Goal: Register for event/course

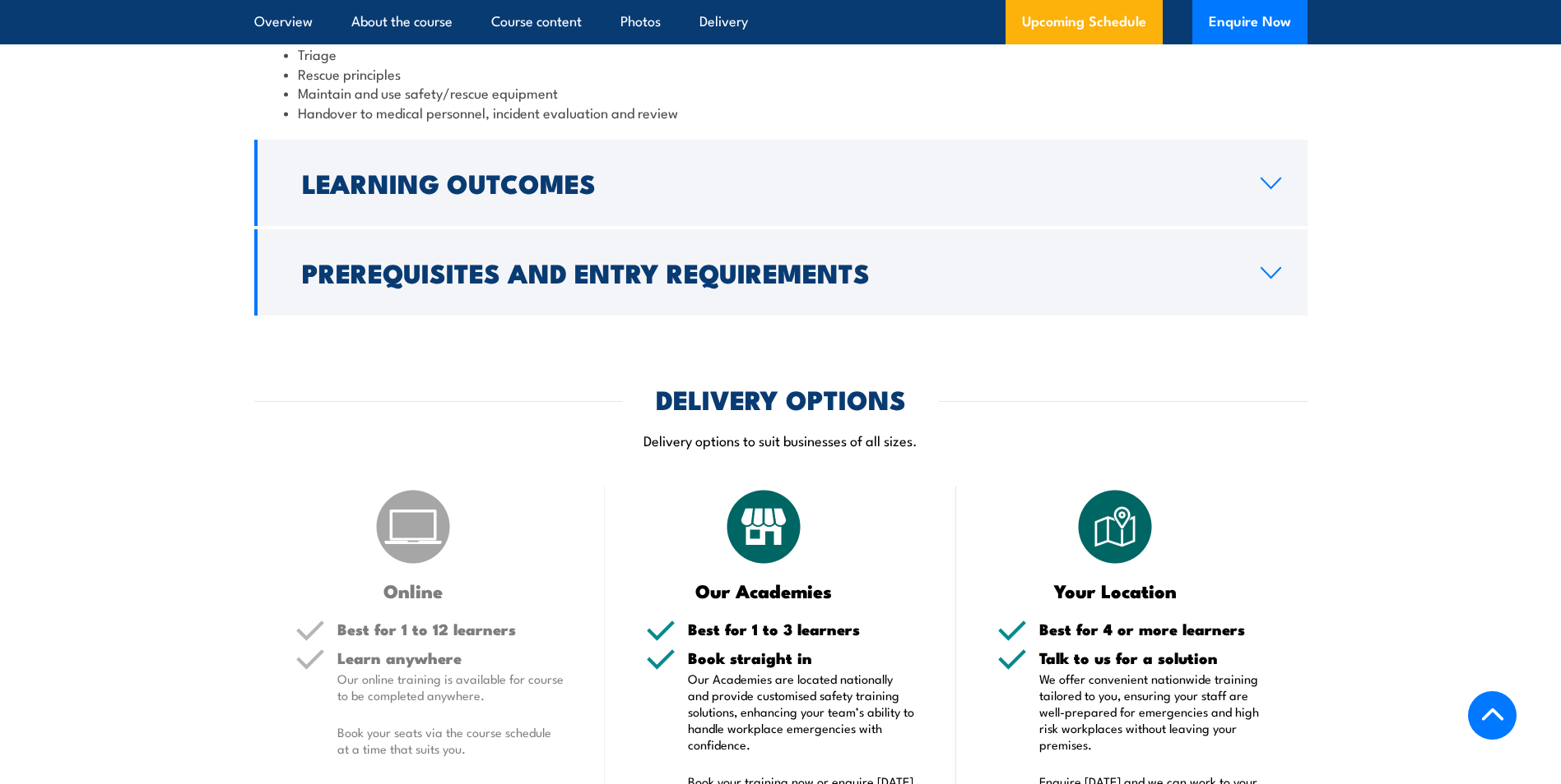
scroll to position [1562, 0]
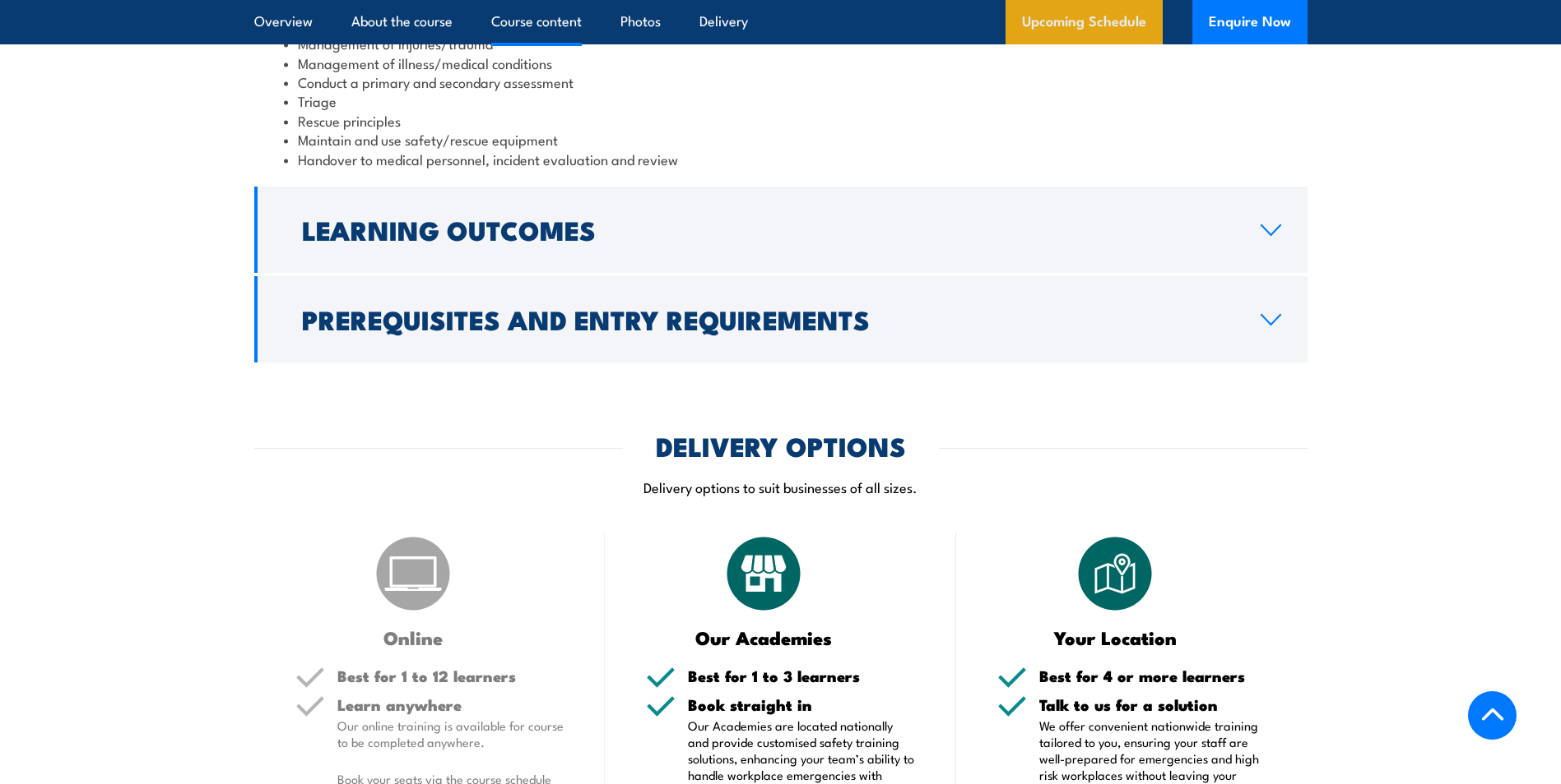
click at [1105, 23] on link "Upcoming Schedule" at bounding box center [1083, 22] width 157 height 45
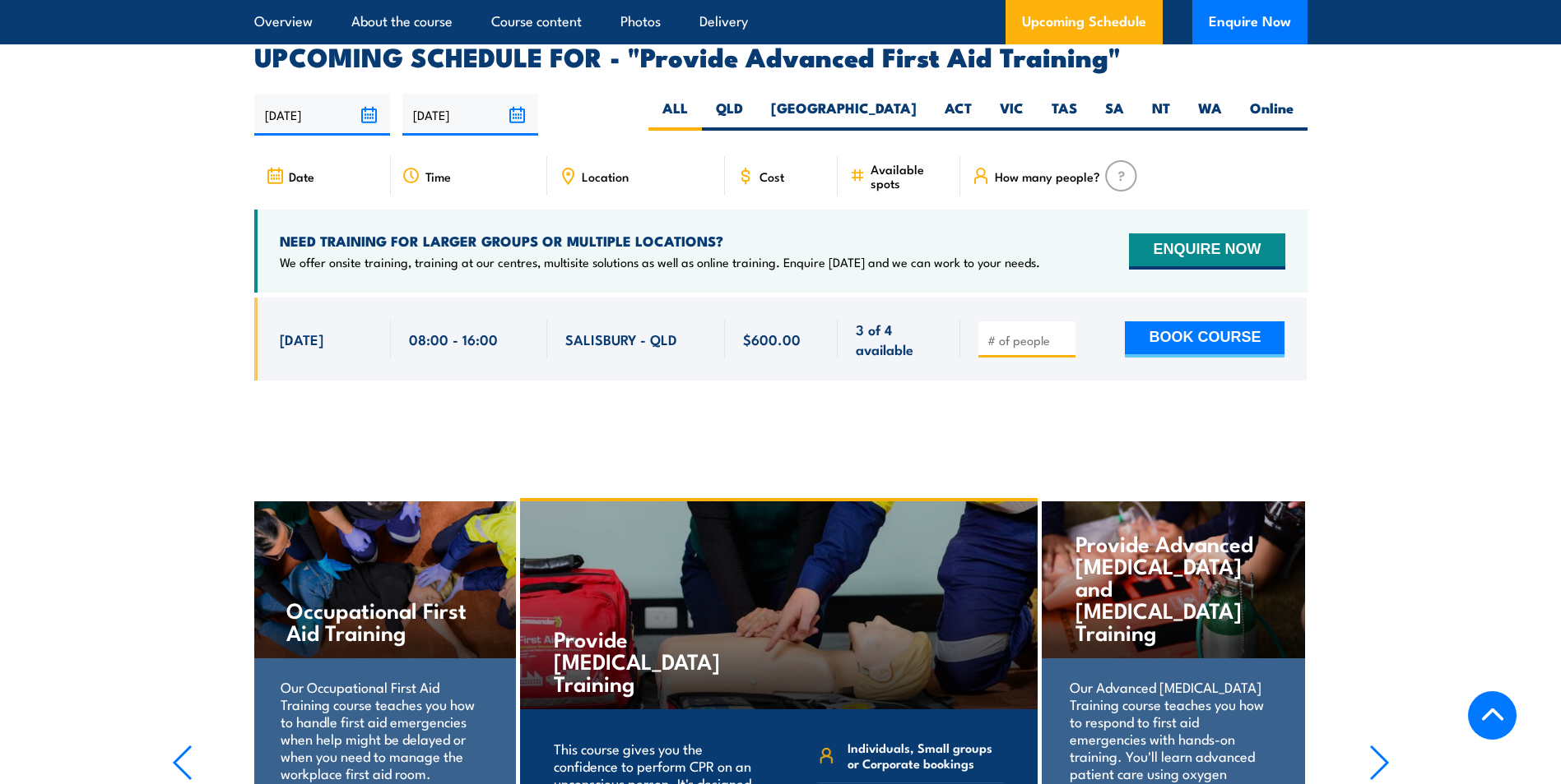
scroll to position [2610, 0]
click at [1200, 98] on label "WA" at bounding box center [1210, 114] width 52 height 32
click at [1222, 98] on input "WA" at bounding box center [1227, 103] width 11 height 11
radio input "true"
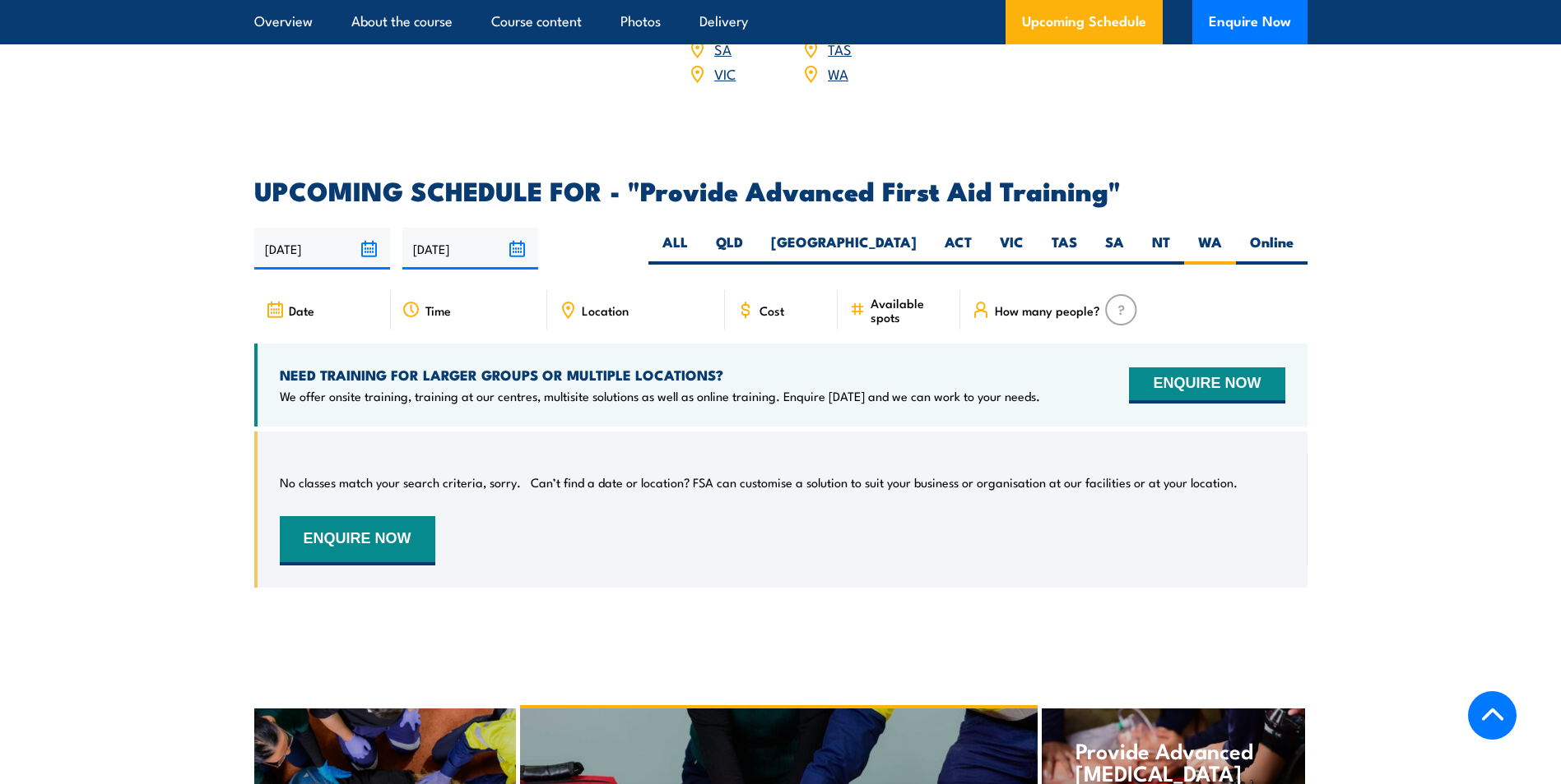
scroll to position [2446, 0]
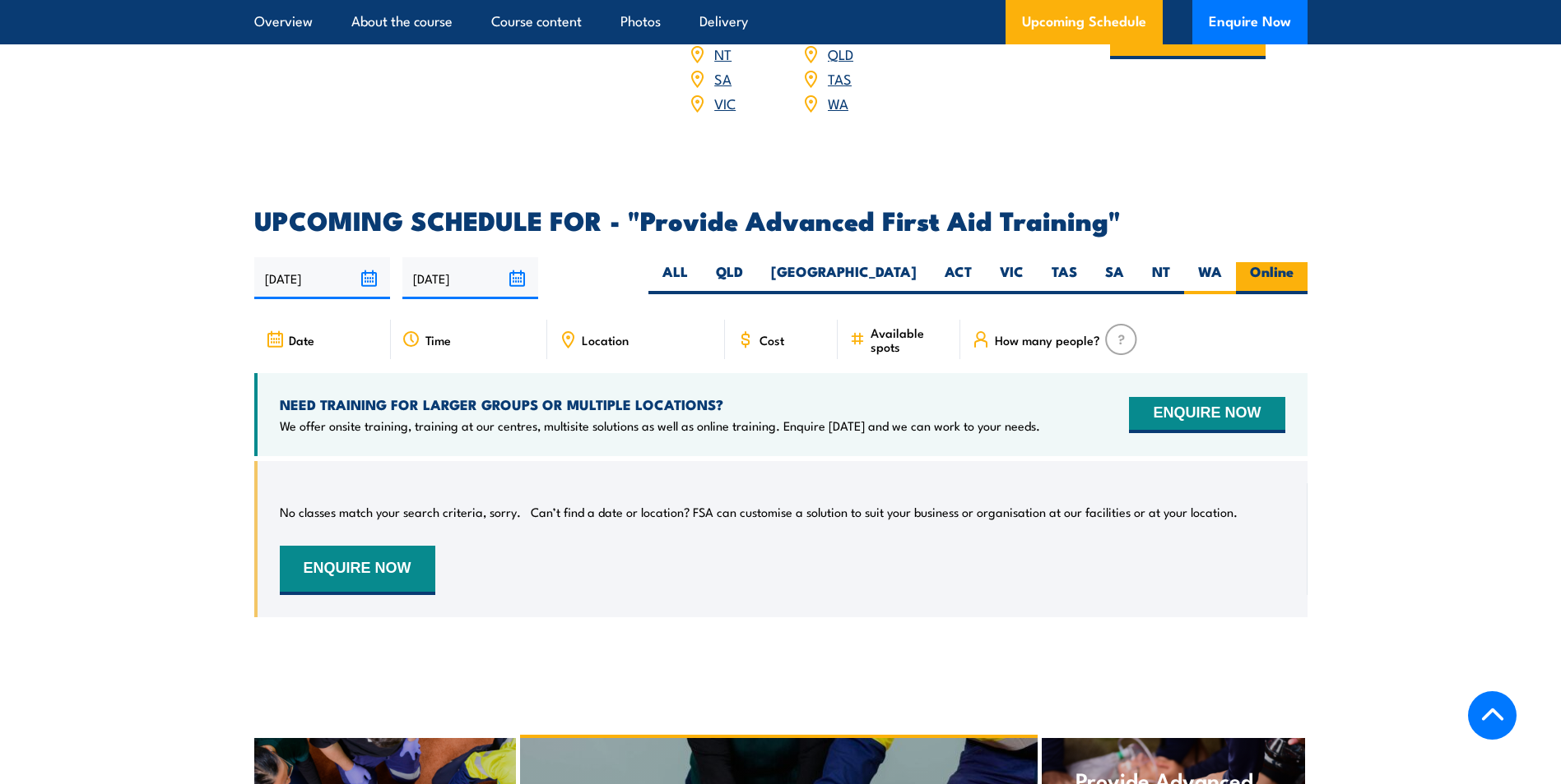
click at [1276, 262] on label "Online" at bounding box center [1272, 278] width 72 height 32
click at [1294, 262] on input "Online" at bounding box center [1299, 267] width 11 height 11
radio input "true"
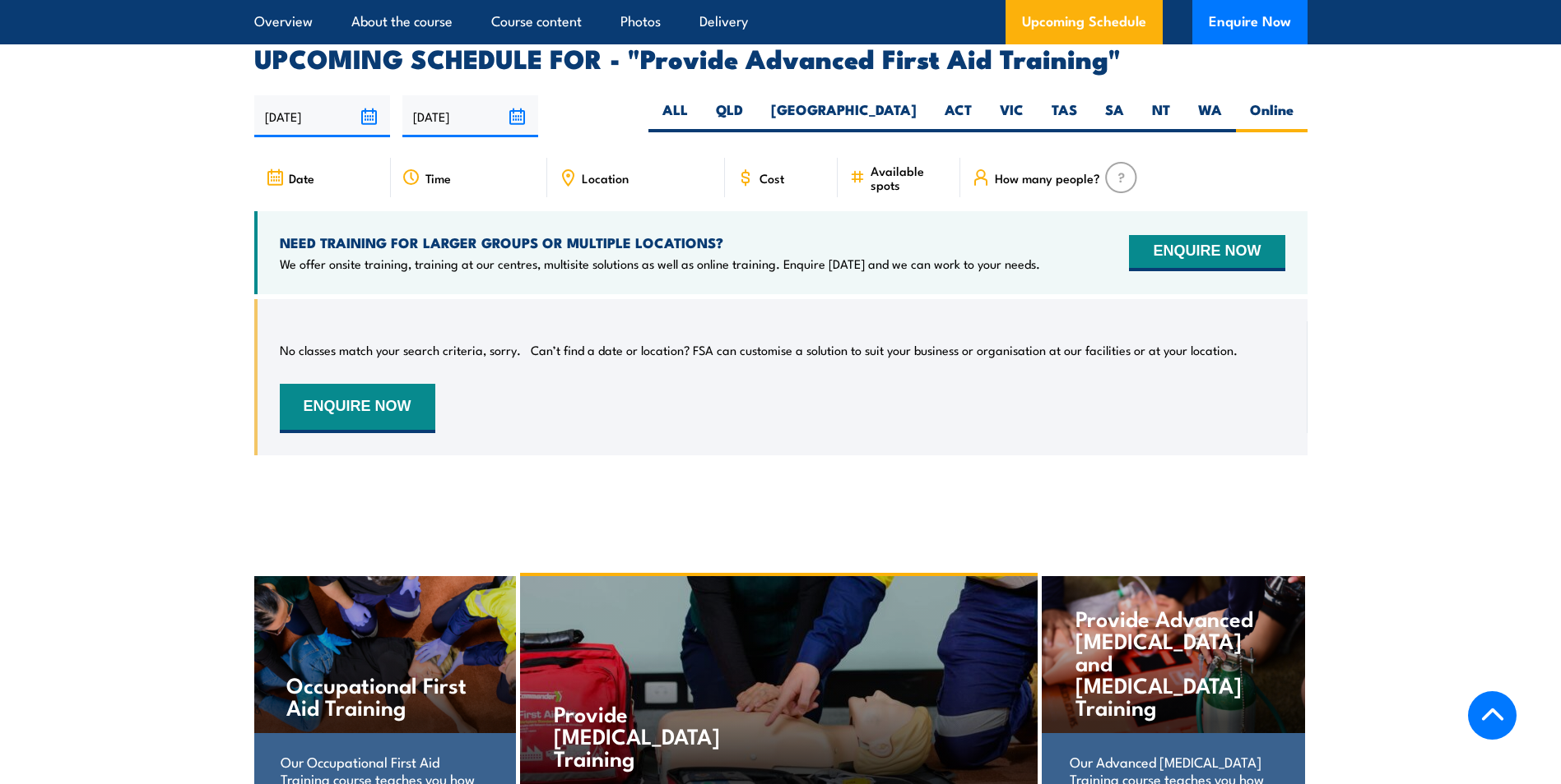
scroll to position [2610, 0]
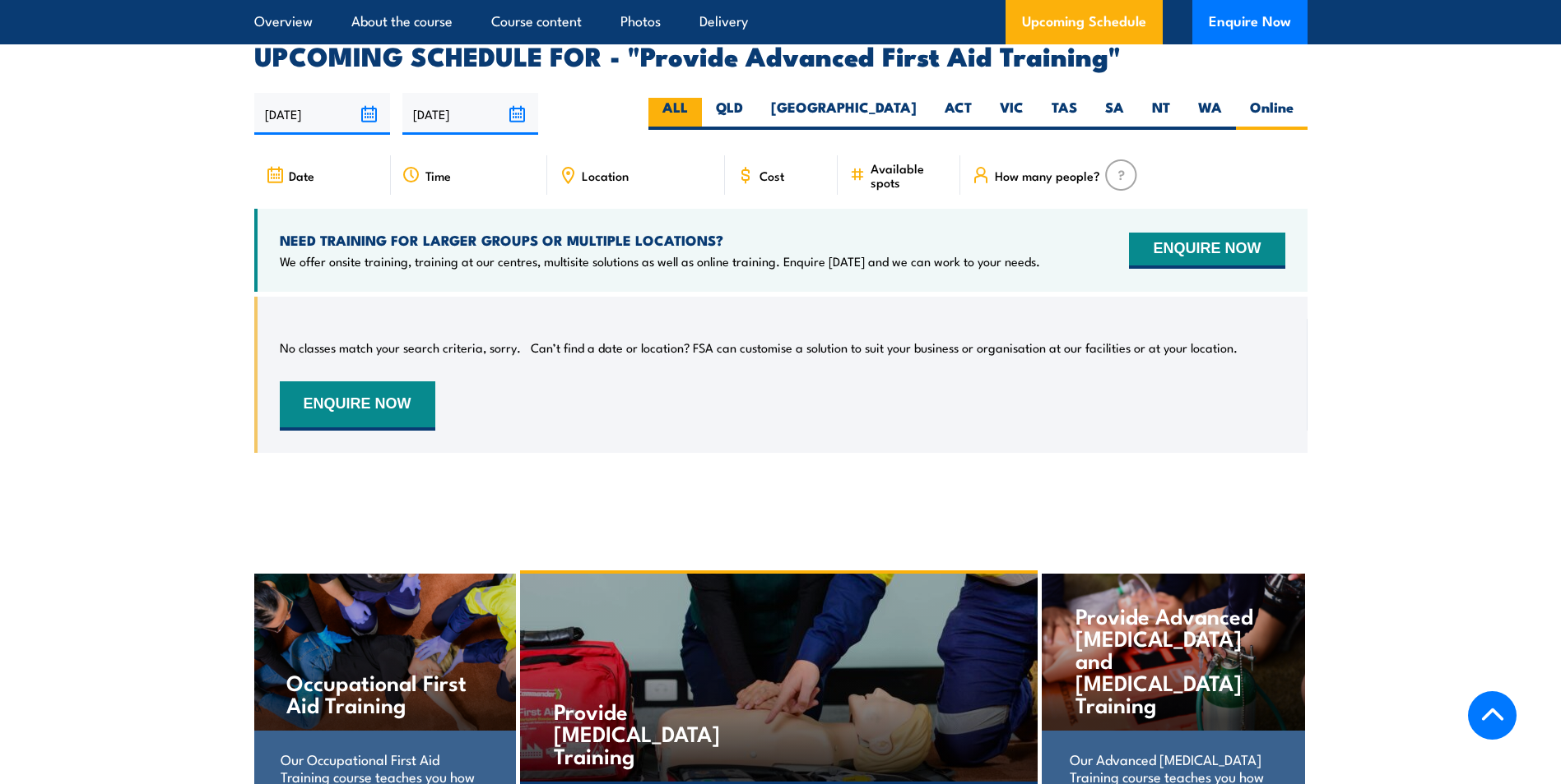
click at [702, 98] on label "ALL" at bounding box center [676, 114] width 54 height 32
click at [699, 98] on input "ALL" at bounding box center [693, 103] width 11 height 11
radio input "true"
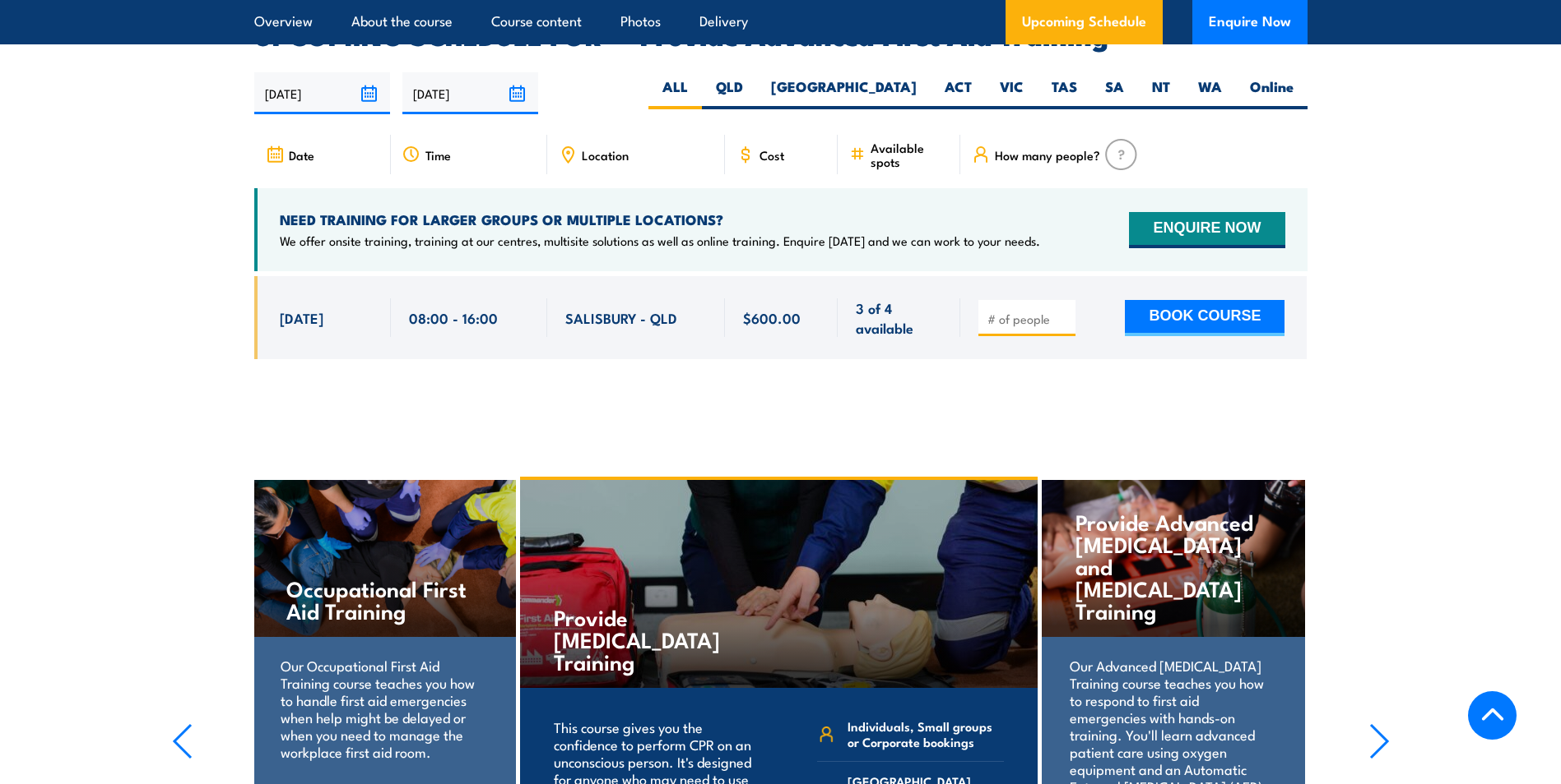
scroll to position [2529, 0]
